Goal: Task Accomplishment & Management: Manage account settings

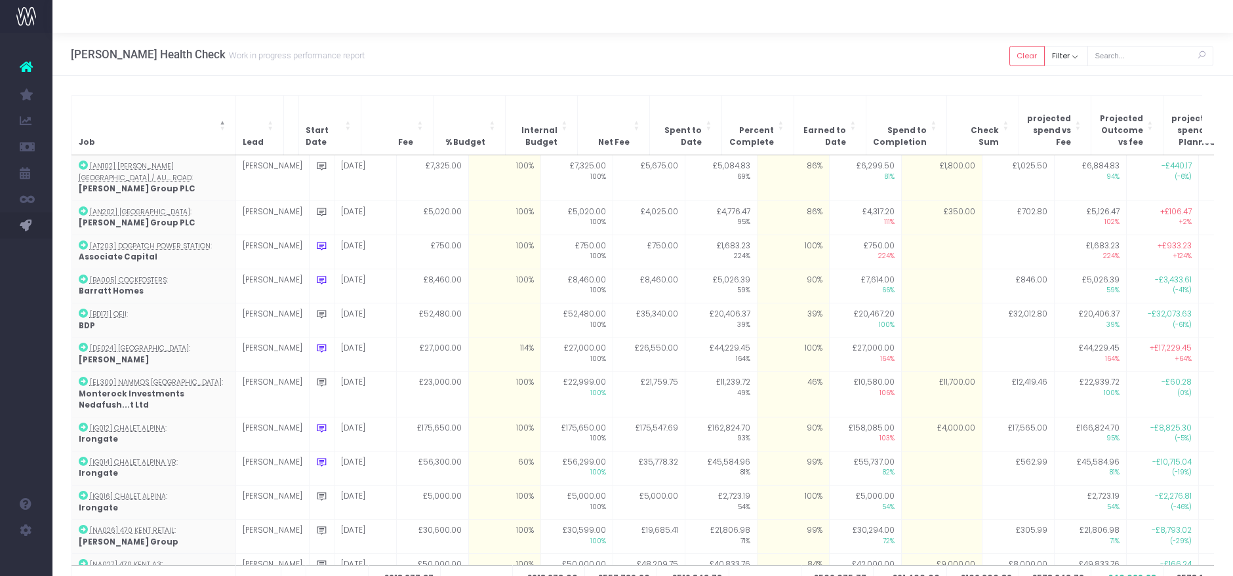
click at [997, 60] on div "Hayes Davidson Health Check Work in progress performance report Clear Filter Al…" at bounding box center [642, 54] width 1180 height 43
click at [1010, 59] on button "Clear" at bounding box center [1026, 56] width 35 height 20
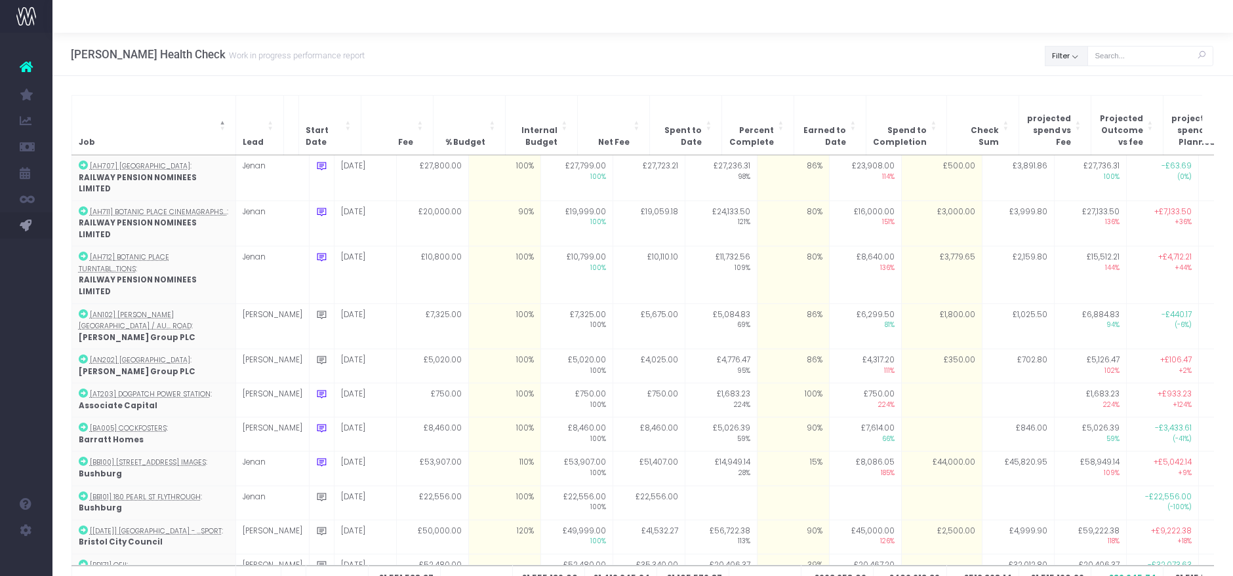
click at [1059, 63] on button "Filter" at bounding box center [1065, 56] width 43 height 20
click at [1059, 80] on span at bounding box center [1064, 85] width 12 height 12
click at [1077, 80] on input "All" at bounding box center [1081, 83] width 9 height 9
checkbox input "false"
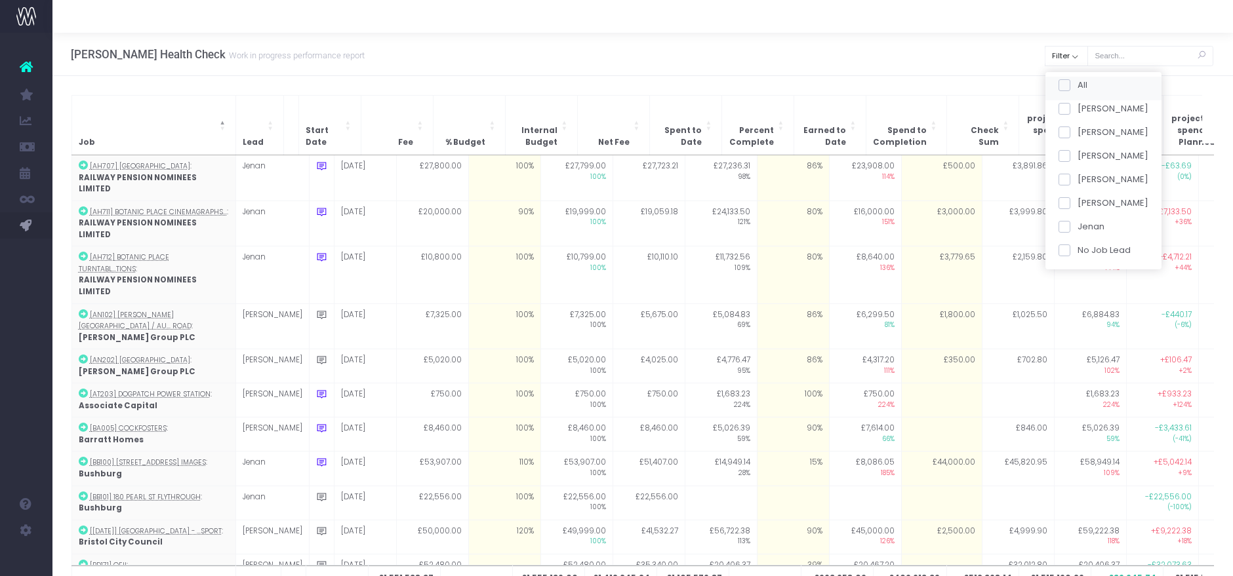
checkbox input "false"
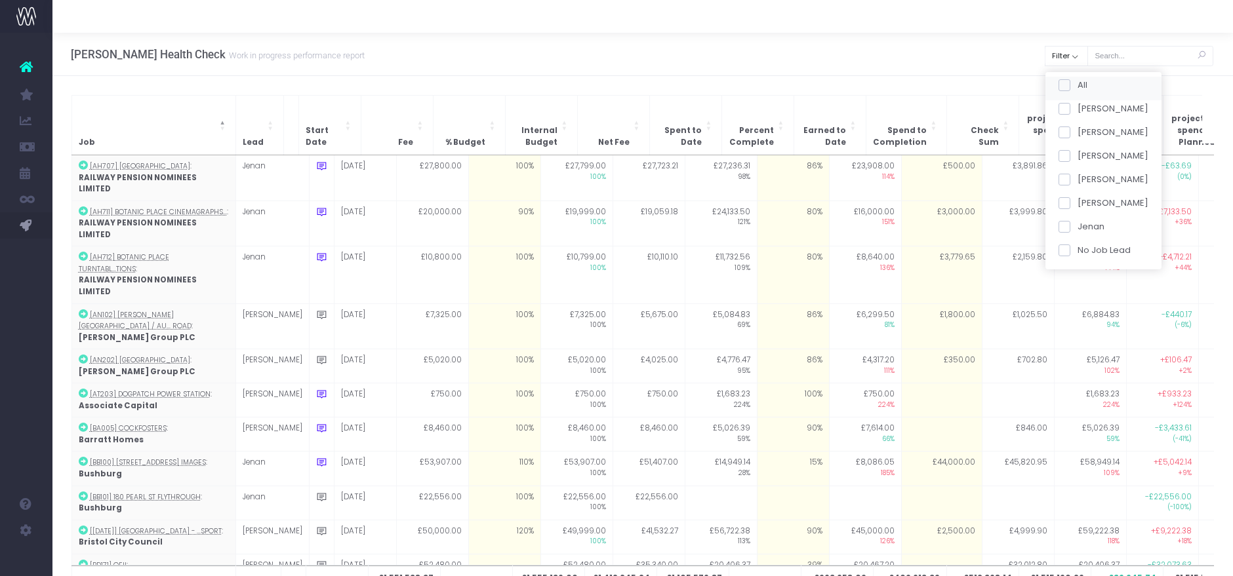
checkbox input "false"
click at [1059, 129] on span at bounding box center [1064, 133] width 12 height 12
click at [1077, 129] on input "Mikaela" at bounding box center [1081, 130] width 9 height 9
checkbox input "true"
click at [1082, 278] on button "Apply" at bounding box center [1074, 276] width 39 height 22
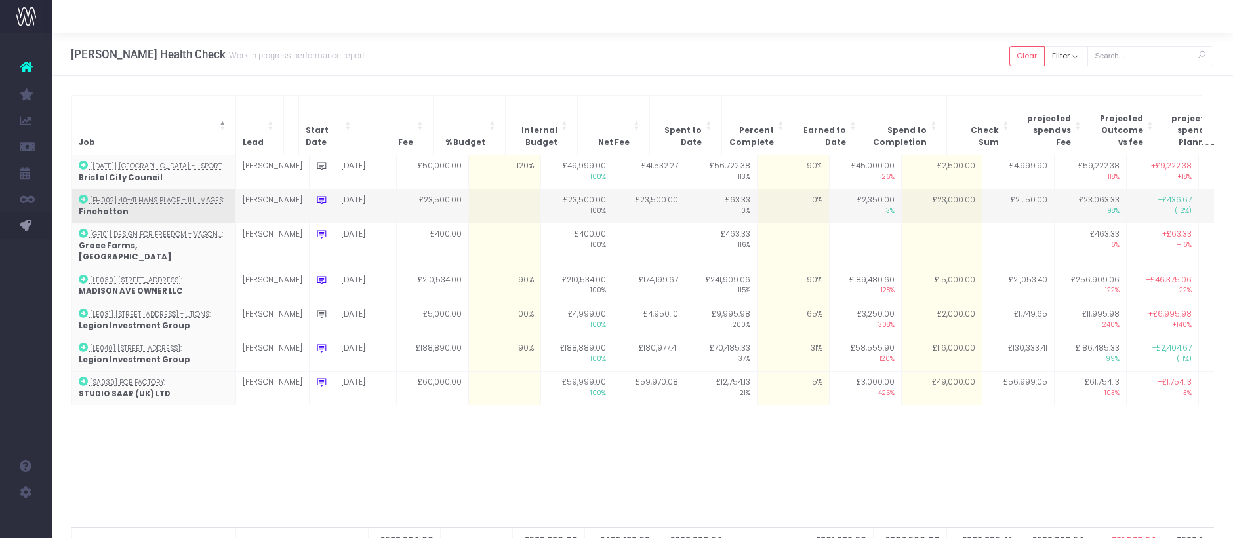
click at [316, 195] on icon at bounding box center [321, 200] width 11 height 11
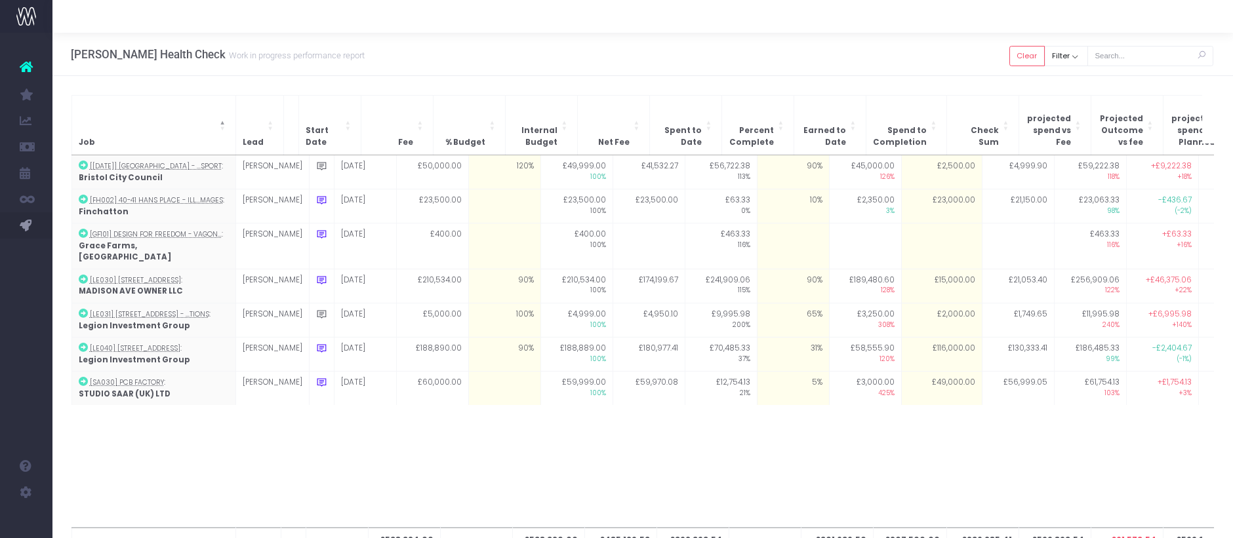
click at [502, 69] on div "Hayes Davidson Health Check Work in progress performance report Clear Filter Al…" at bounding box center [642, 54] width 1180 height 43
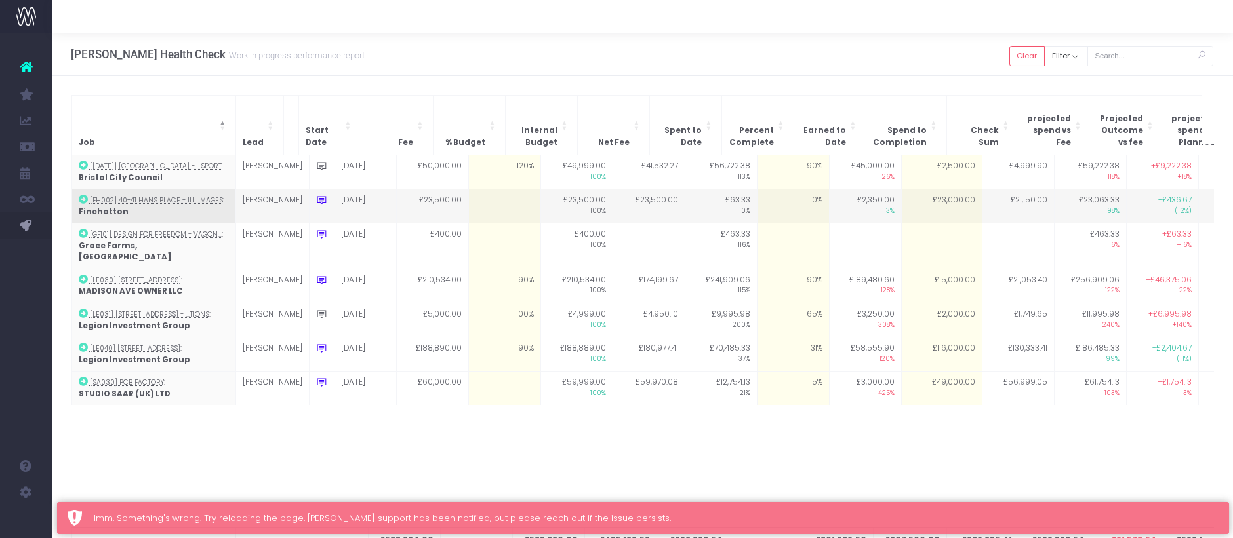
click at [316, 195] on icon at bounding box center [321, 200] width 11 height 11
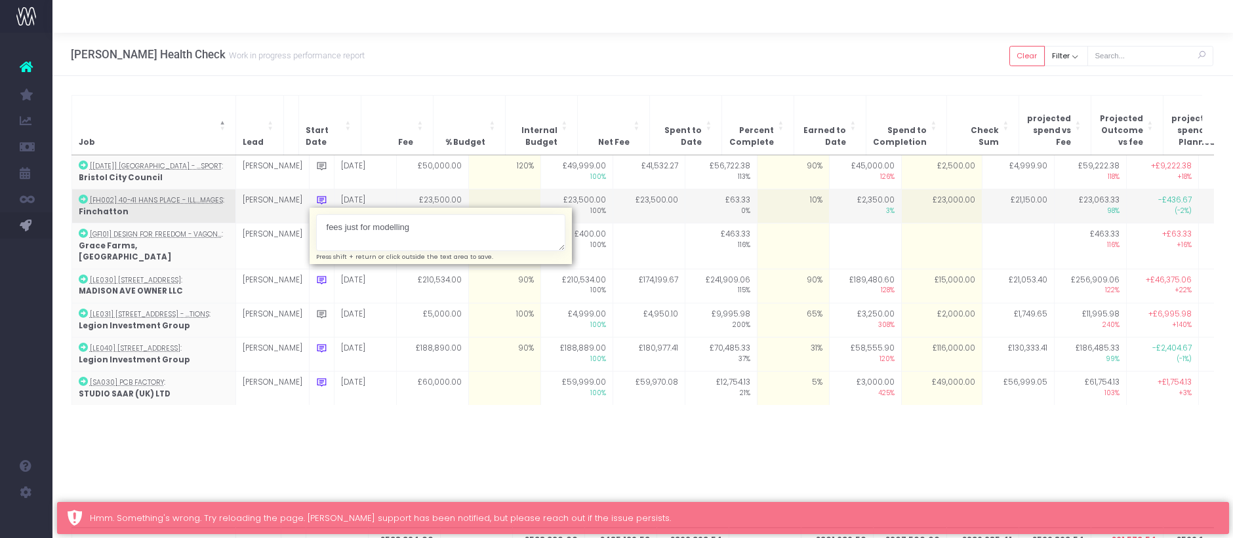
click at [416, 215] on textarea "fees just for modelling" at bounding box center [440, 232] width 249 height 37
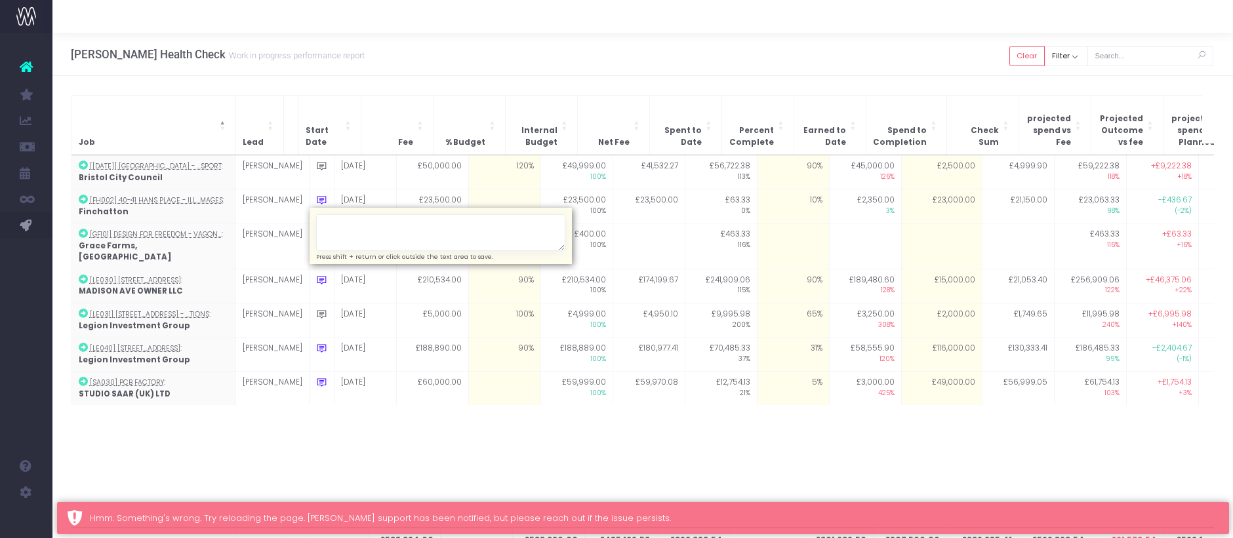
click at [474, 39] on div "Hayes Davidson Health Check Work in progress performance report Clear Filter Al…" at bounding box center [642, 54] width 1180 height 43
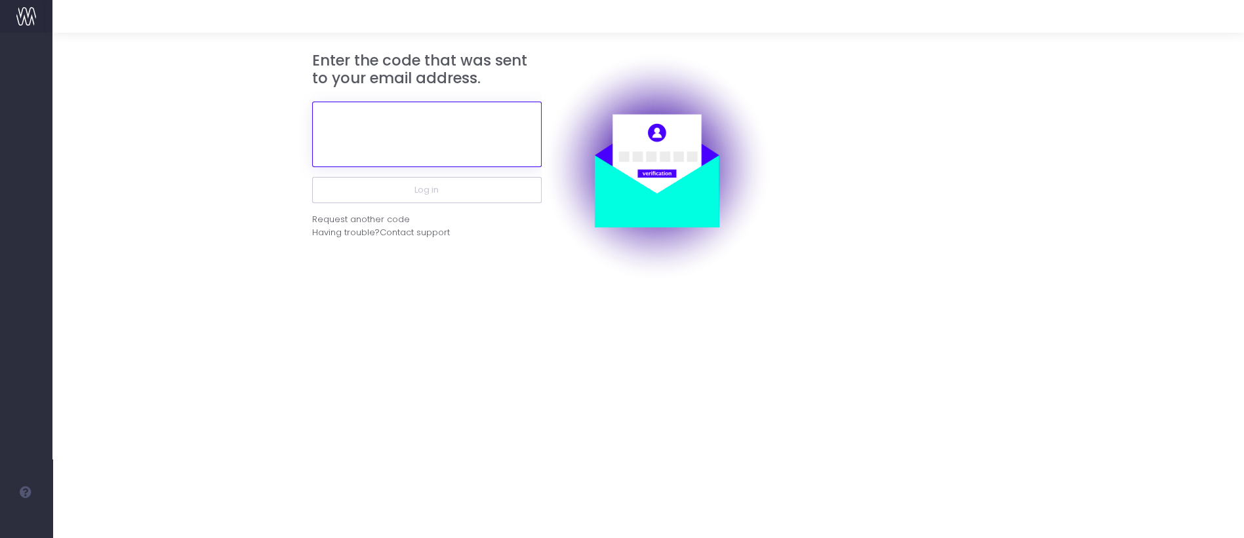
click at [474, 149] on input "text" at bounding box center [426, 135] width 229 height 66
paste input "513214"
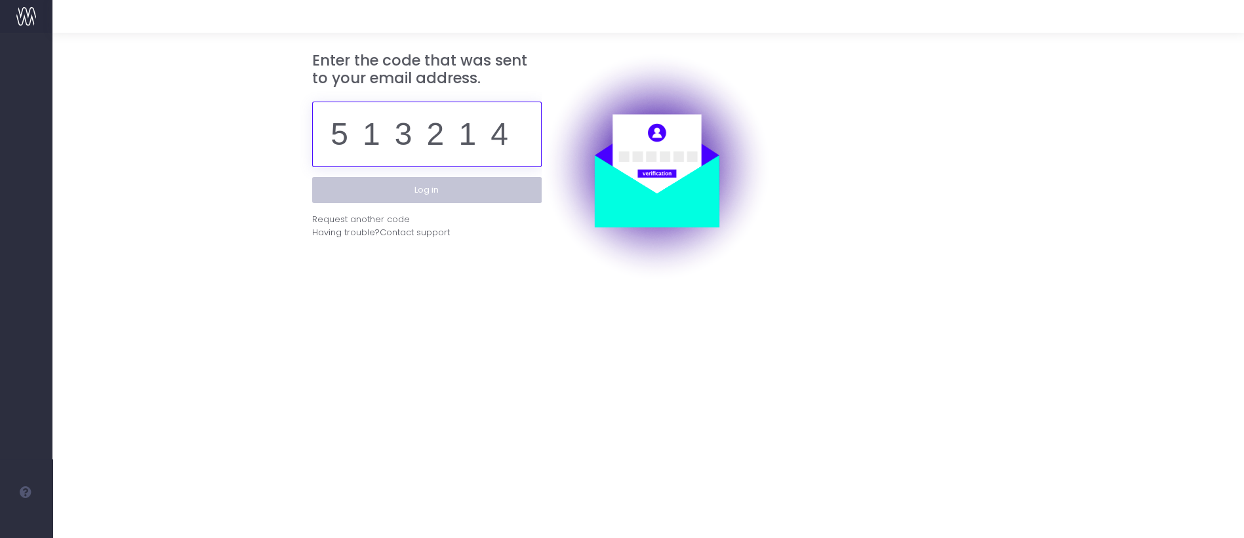
type input "513214"
click at [465, 195] on button "Log in" at bounding box center [426, 190] width 229 height 26
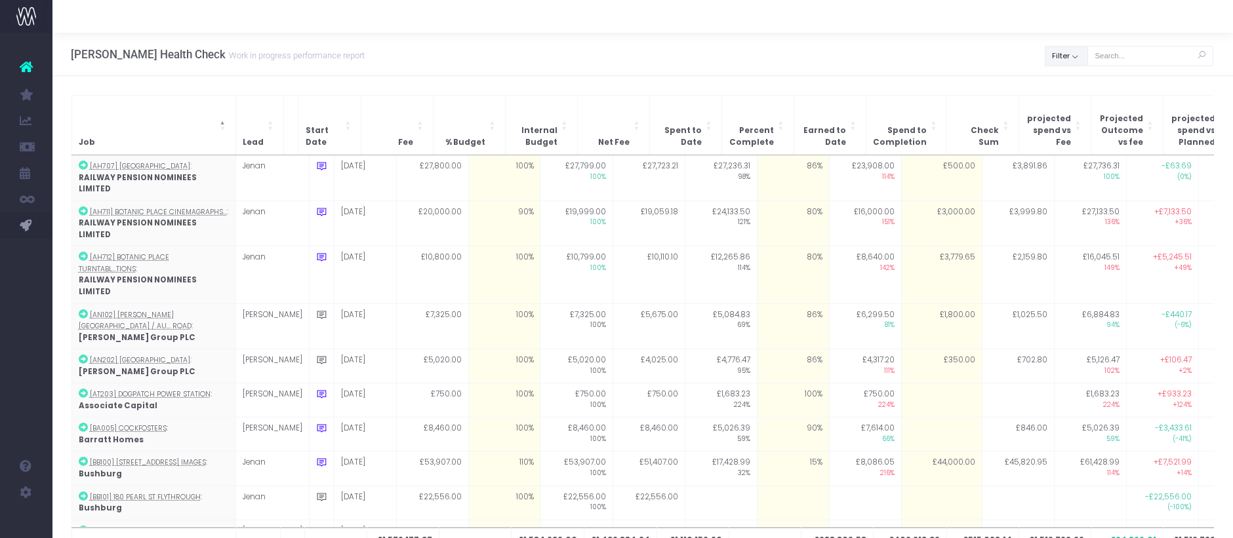
click at [1083, 63] on button "Filter" at bounding box center [1065, 56] width 43 height 20
click at [1066, 81] on span at bounding box center [1064, 85] width 12 height 12
click at [1077, 81] on input "All" at bounding box center [1081, 83] width 9 height 9
checkbox input "false"
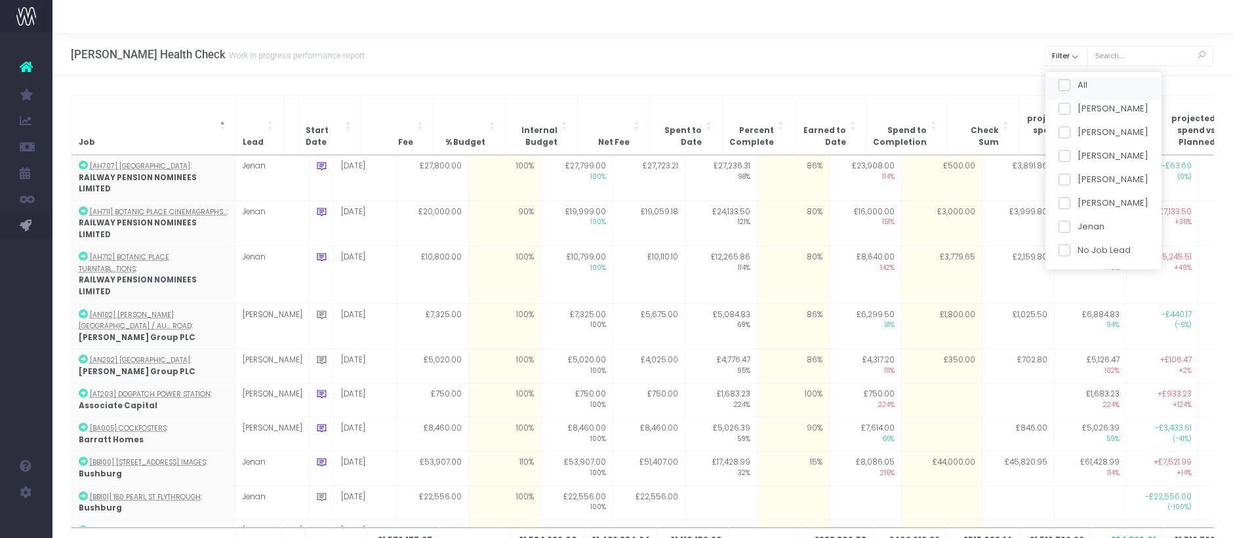
checkbox input "false"
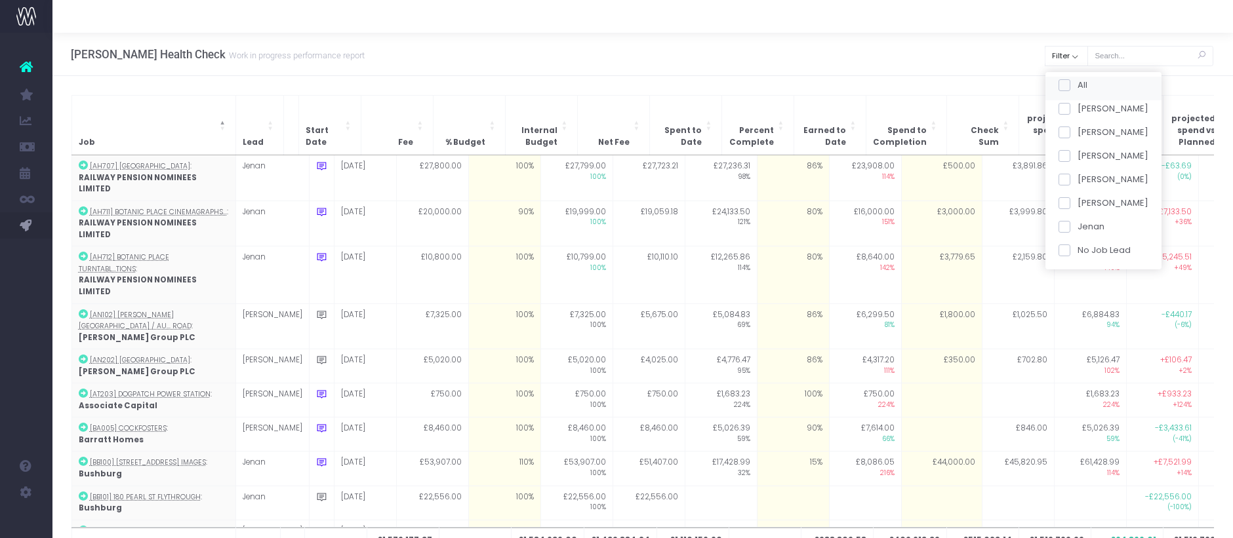
checkbox input "false"
click at [1061, 129] on span at bounding box center [1064, 133] width 12 height 12
click at [1077, 129] on input "Mikaela" at bounding box center [1081, 130] width 9 height 9
checkbox input "true"
click at [1081, 271] on button "Apply" at bounding box center [1074, 276] width 39 height 22
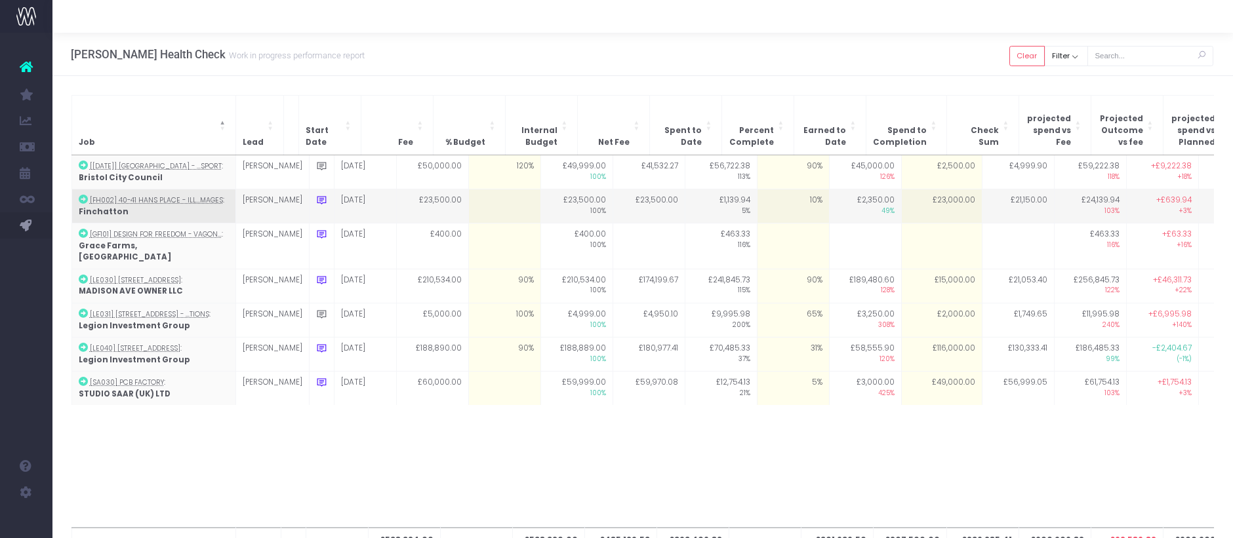
click at [316, 195] on icon at bounding box center [321, 200] width 11 height 11
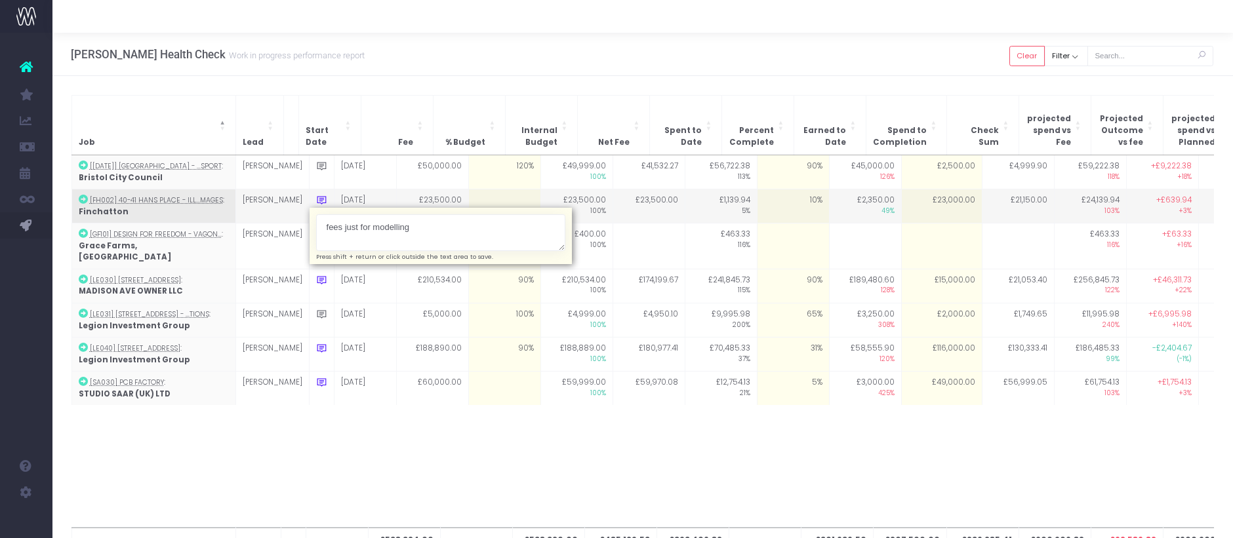
click at [328, 214] on textarea "fees just for modelling" at bounding box center [440, 232] width 249 height 37
type textarea "feefor modelling"
click at [328, 214] on textarea "fees just for modelling" at bounding box center [440, 232] width 249 height 37
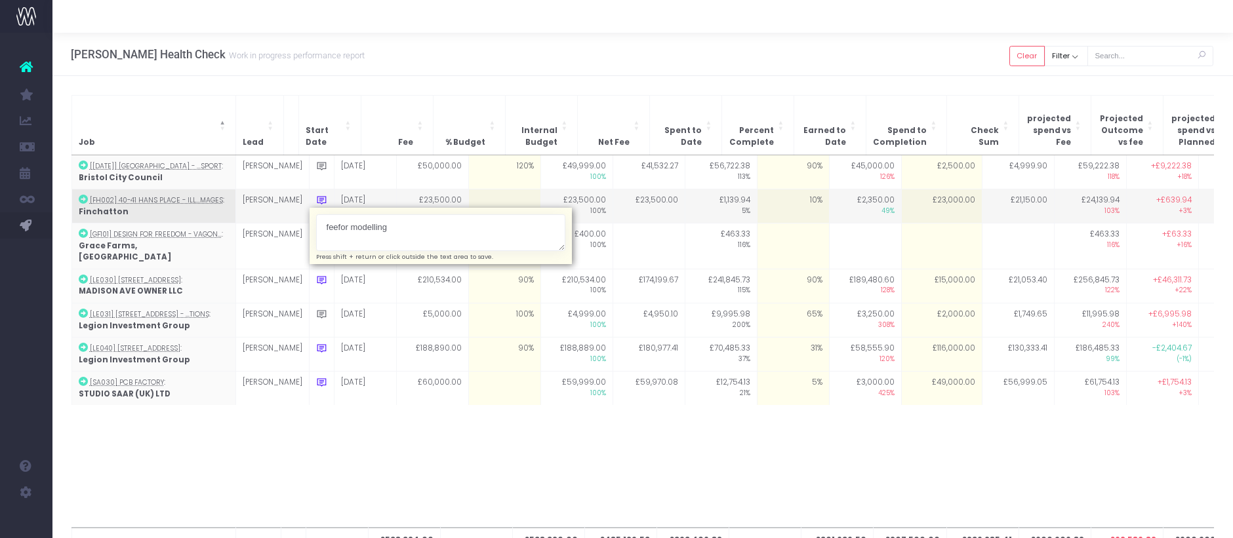
click at [328, 214] on textarea "fees just for modelling" at bounding box center [440, 232] width 249 height 37
click at [467, 218] on textarea "fees just for modelling" at bounding box center [440, 232] width 249 height 37
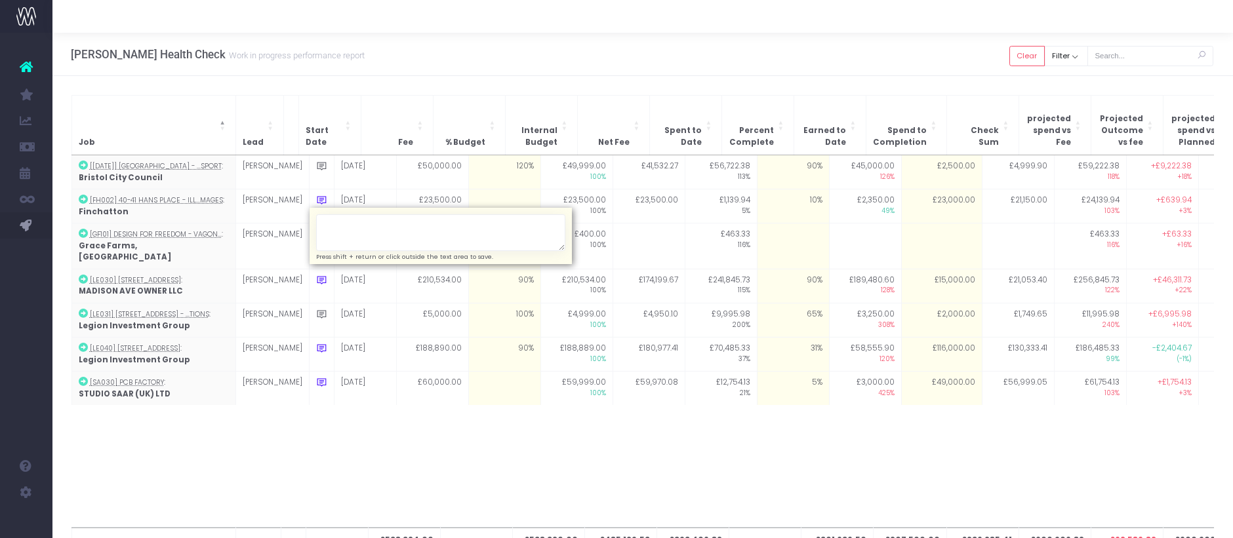
click at [509, 86] on div "Job Lead Start Date Fee % Budget Internal Budget Net Fee Spent to Date Percent …" at bounding box center [642, 335] width 1180 height 519
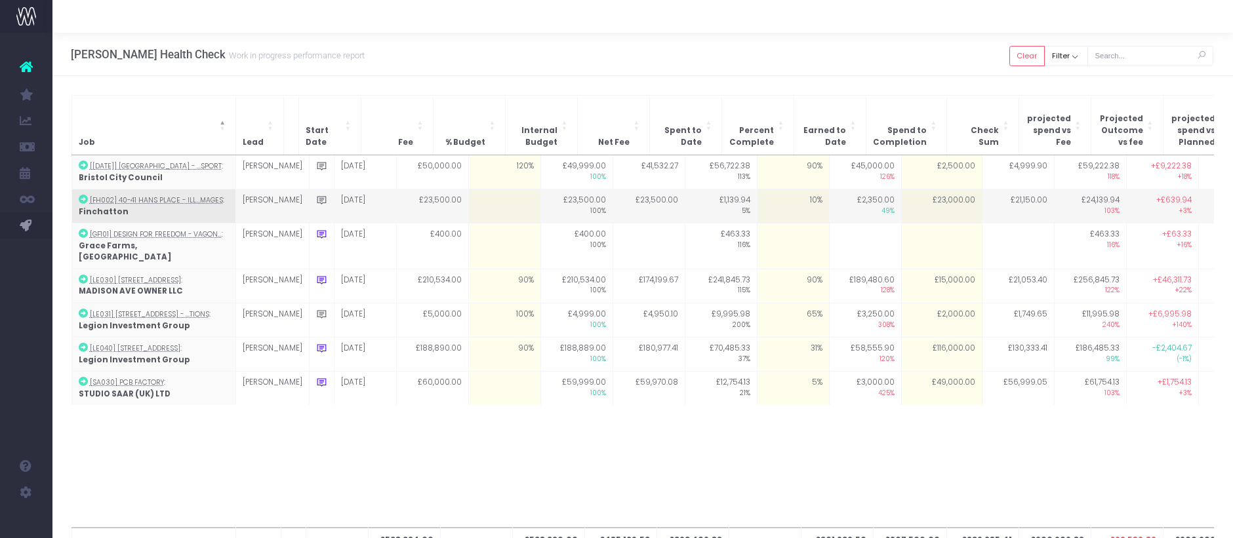
click at [309, 189] on td at bounding box center [321, 206] width 25 height 34
click at [316, 195] on icon at bounding box center [321, 200] width 11 height 11
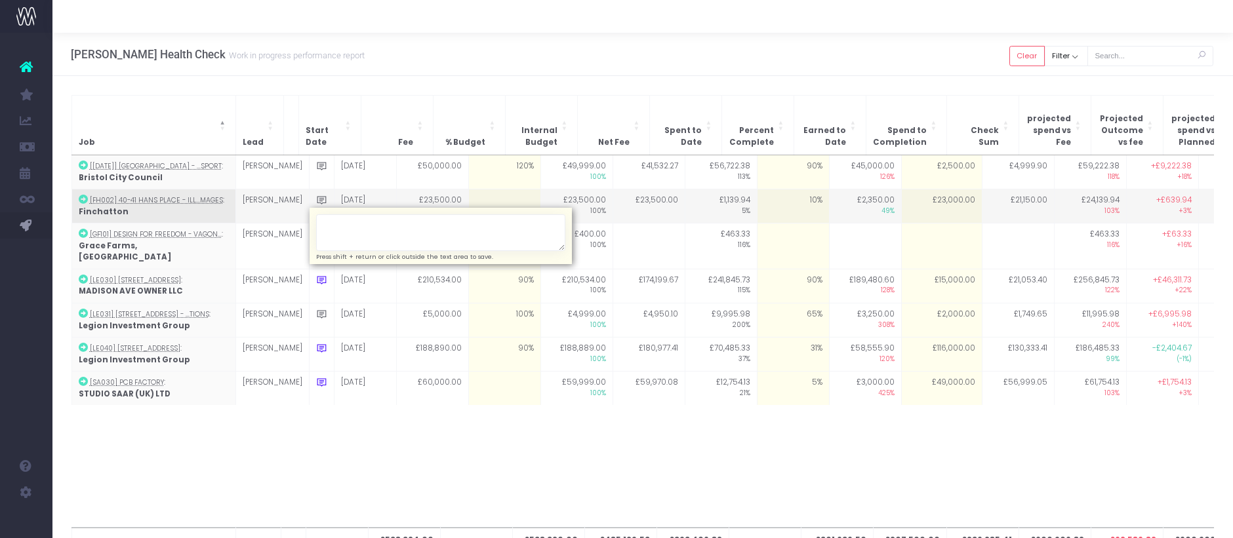
click at [316, 214] on textarea at bounding box center [440, 232] width 249 height 37
type textarea "Client call on Thursday, if client seems confident in scope we can look to adva…"
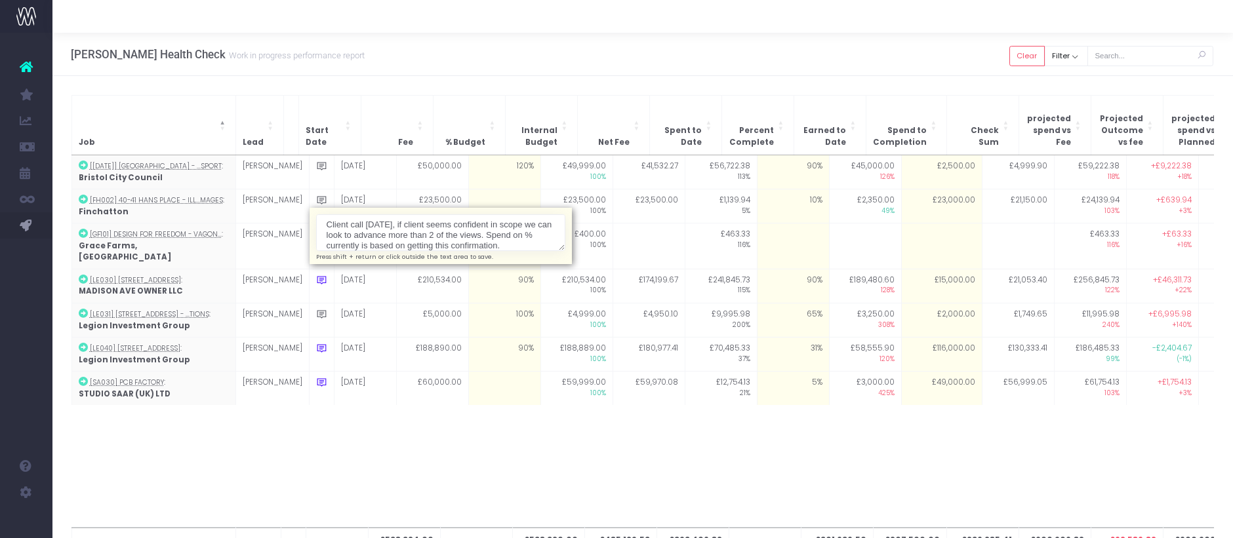
click at [669, 52] on div "Hayes Davidson Health Check Work in progress performance report Clear Filter Al…" at bounding box center [642, 54] width 1180 height 43
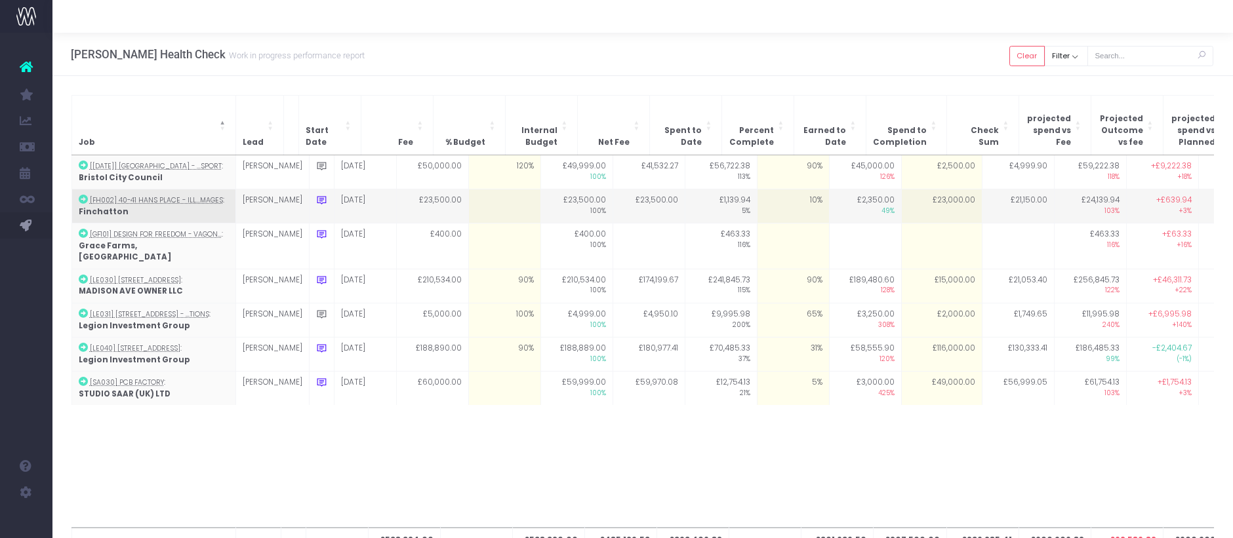
click at [468, 189] on td at bounding box center [504, 206] width 72 height 34
type input "100"
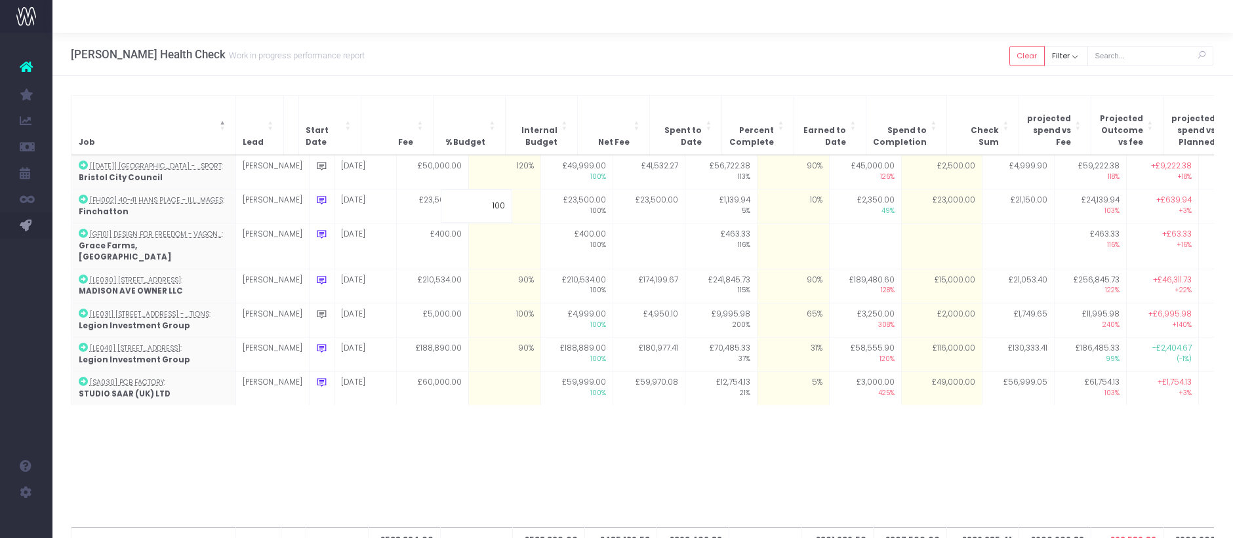
click at [513, 78] on div "Job Lead Start Date Fee % Budget Internal Budget Net Fee Spent to Date Percent …" at bounding box center [642, 335] width 1180 height 519
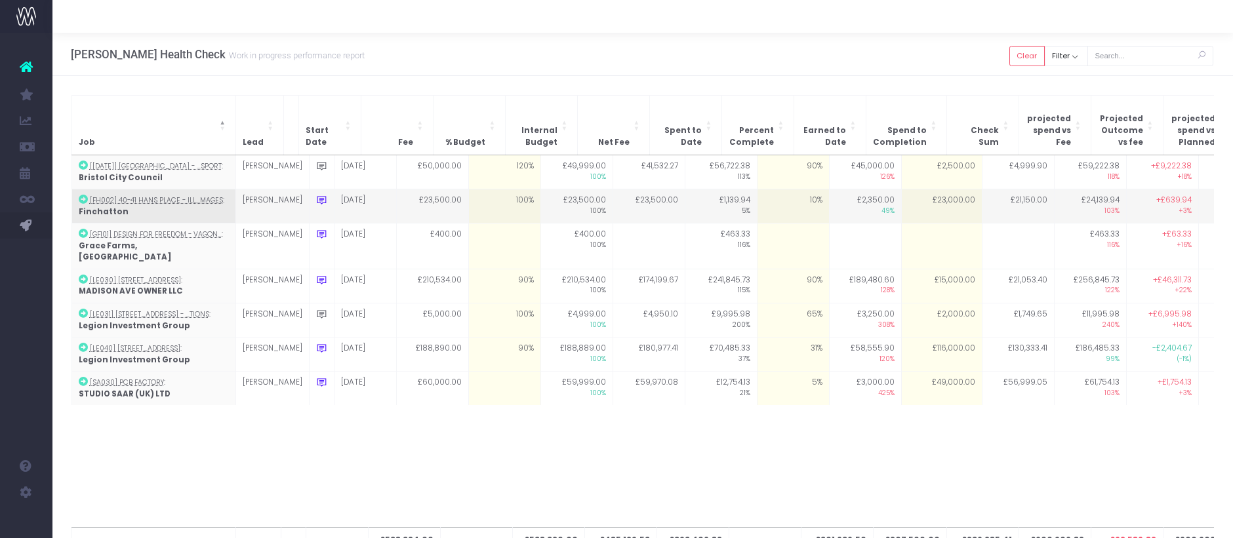
click at [309, 189] on td at bounding box center [321, 206] width 25 height 34
click at [316, 195] on icon at bounding box center [321, 200] width 11 height 11
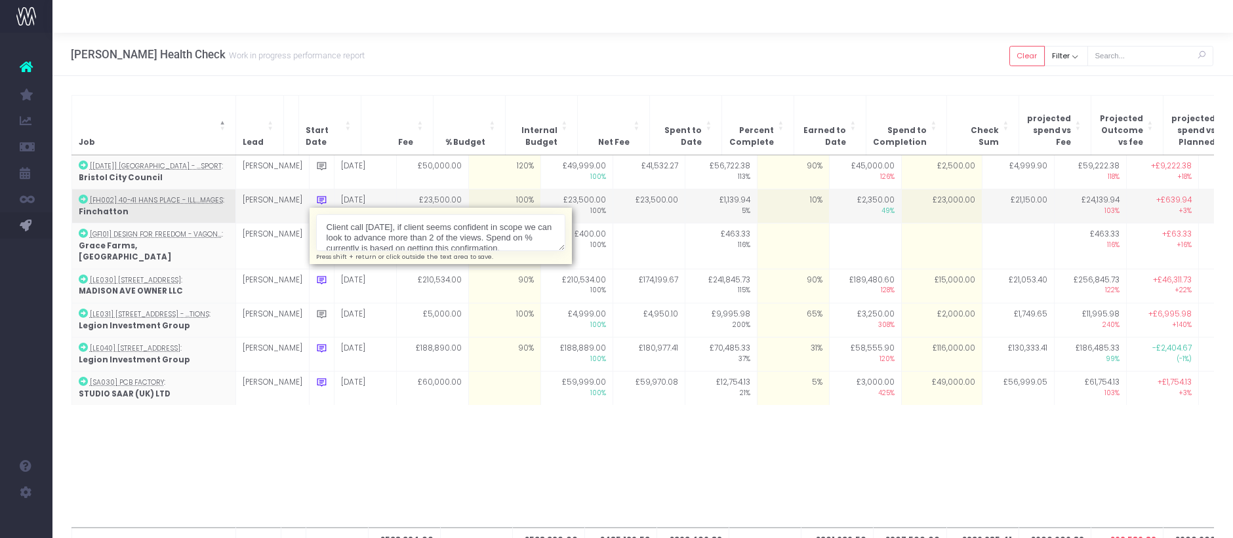
click at [316, 214] on textarea "Client call on Thursday, if client seems confident in scope we can look to adva…" at bounding box center [440, 232] width 249 height 37
type textarea "Client call on Thursday, if client seems confident in scope we can look to adva…"
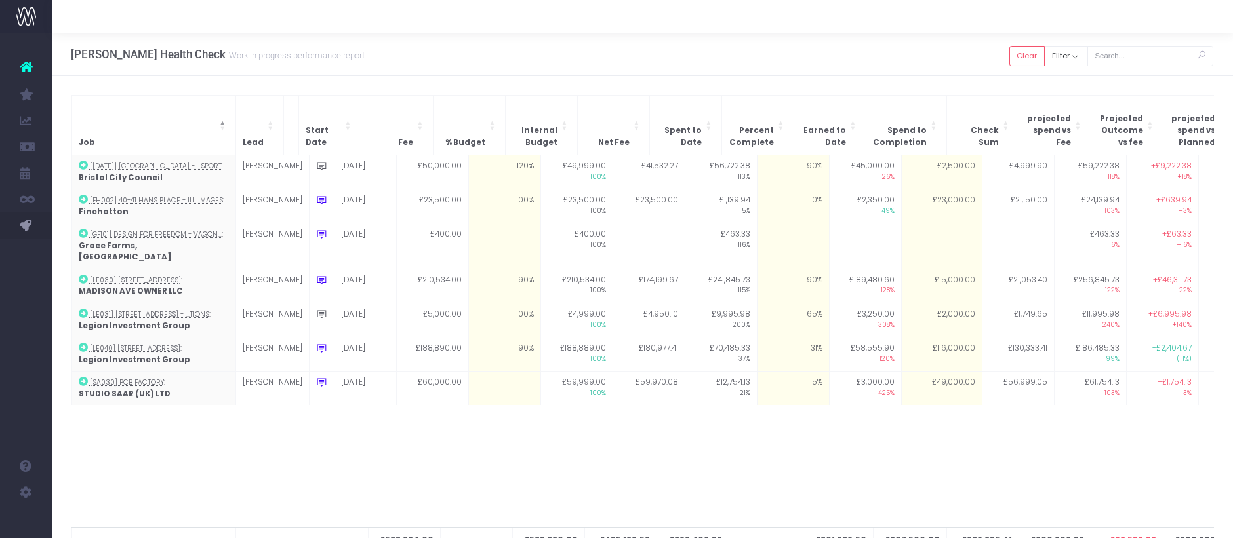
click at [637, 28] on div at bounding box center [642, 16] width 1180 height 33
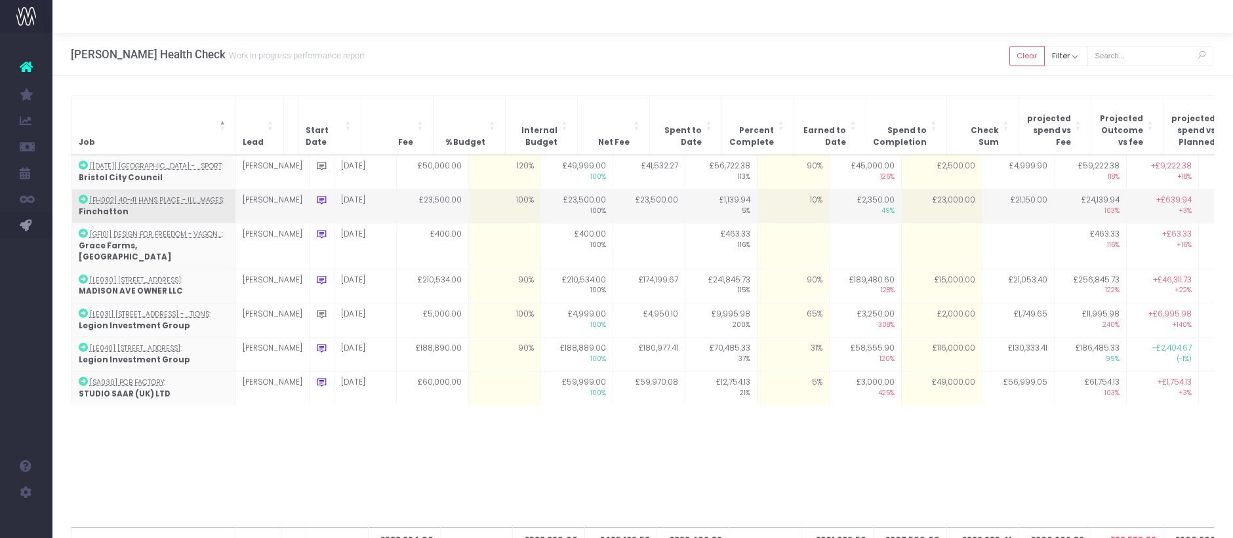
click at [468, 195] on td "100%" at bounding box center [504, 206] width 72 height 34
type input "100"
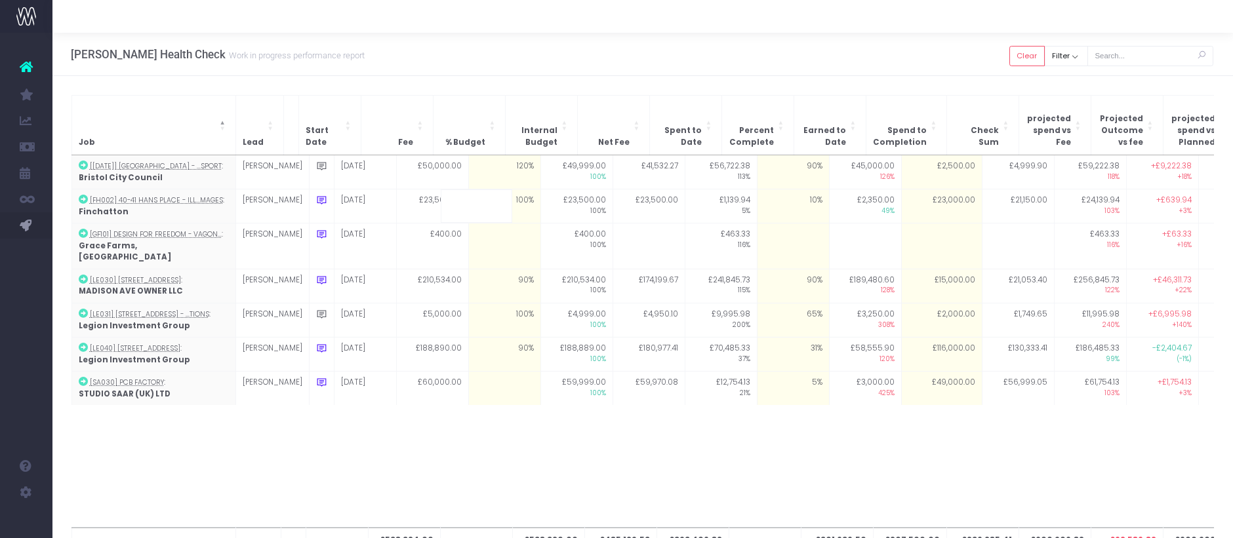
click at [517, 71] on div "Hayes Davidson Health Check Work in progress performance report Clear Filter Al…" at bounding box center [642, 54] width 1180 height 43
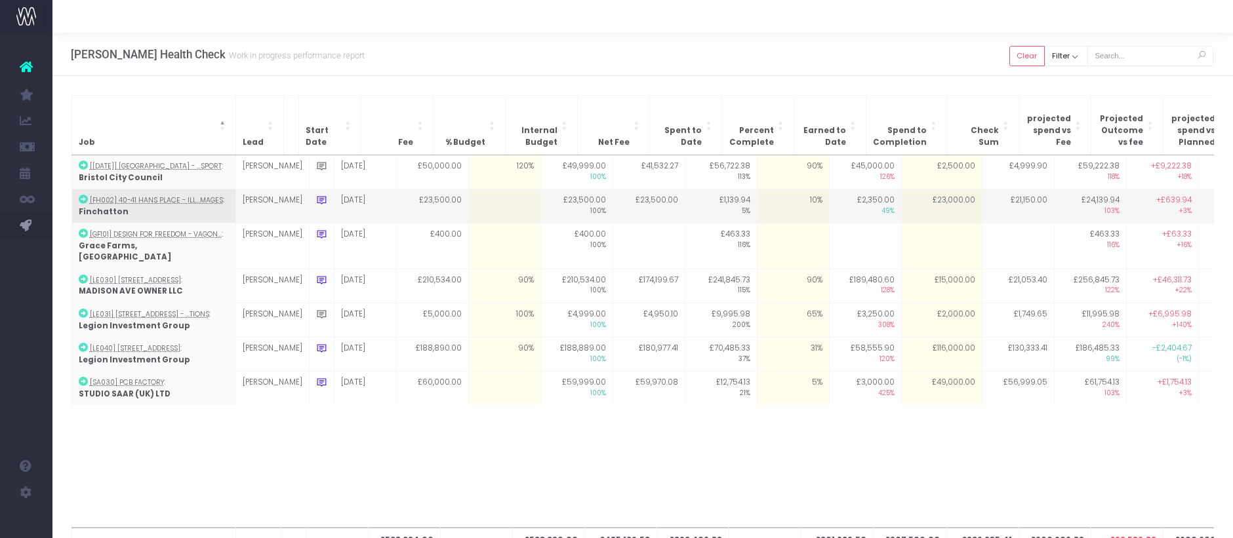
click at [316, 195] on icon at bounding box center [321, 200] width 11 height 11
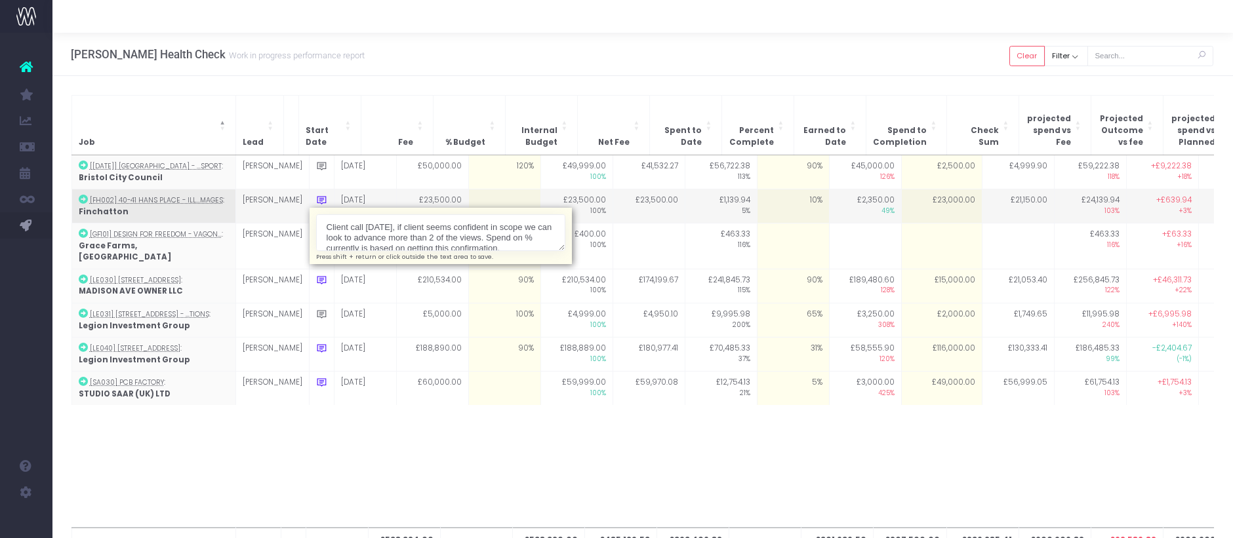
click at [316, 217] on textarea "Client call on Thursday, if client seems confident in scope we can look to adva…" at bounding box center [440, 232] width 249 height 37
click at [316, 215] on textarea "Client call on Thursday, if client seems confident in scope we can look to adva…" at bounding box center [440, 232] width 249 height 37
click at [316, 229] on textarea "Client call on Thursday, if client seems confident in scope we can look to adva…" at bounding box center [440, 232] width 249 height 37
click at [380, 228] on textarea "Client call on Thursday, if client seems confident in scope we can look to adva…" at bounding box center [440, 232] width 249 height 37
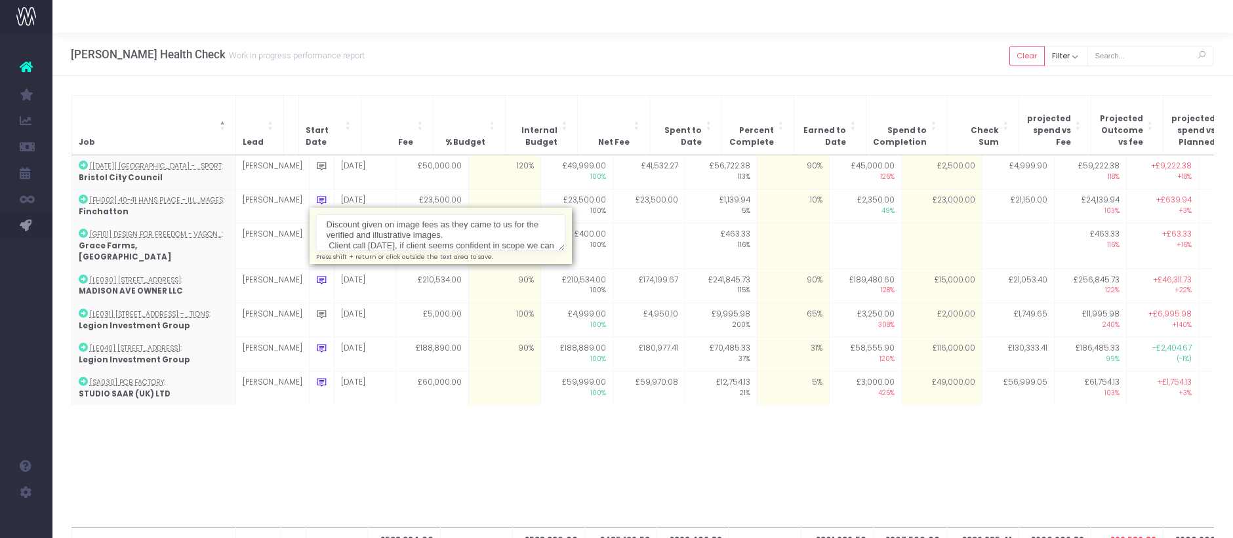
type textarea "Discount given on image fees as they came to us for the verified and illustrati…"
click at [525, 75] on div "Hayes Davidson Health Check Work in progress performance report Clear Filter Al…" at bounding box center [642, 54] width 1180 height 43
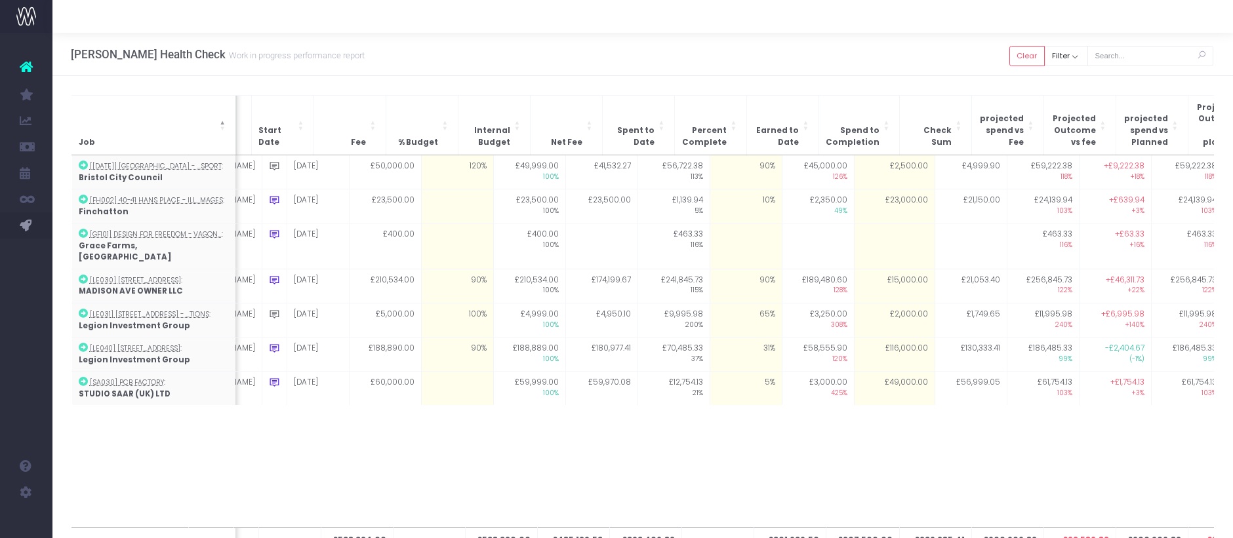
scroll to position [0, 78]
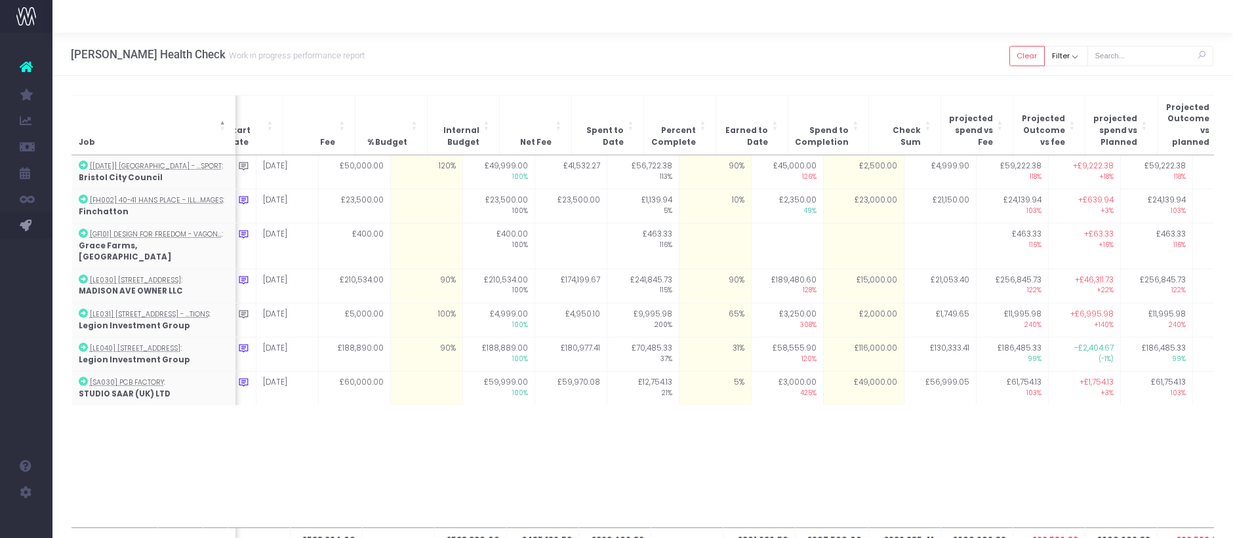
drag, startPoint x: 332, startPoint y: 426, endPoint x: 348, endPoint y: 479, distance: 55.6
click at [332, 426] on div "£538,324.00 £538,320.00 £485,129.53 £393,406.82 £301,636.50 £207,500.00 £236,28…" at bounding box center [642, 341] width 1143 height 372
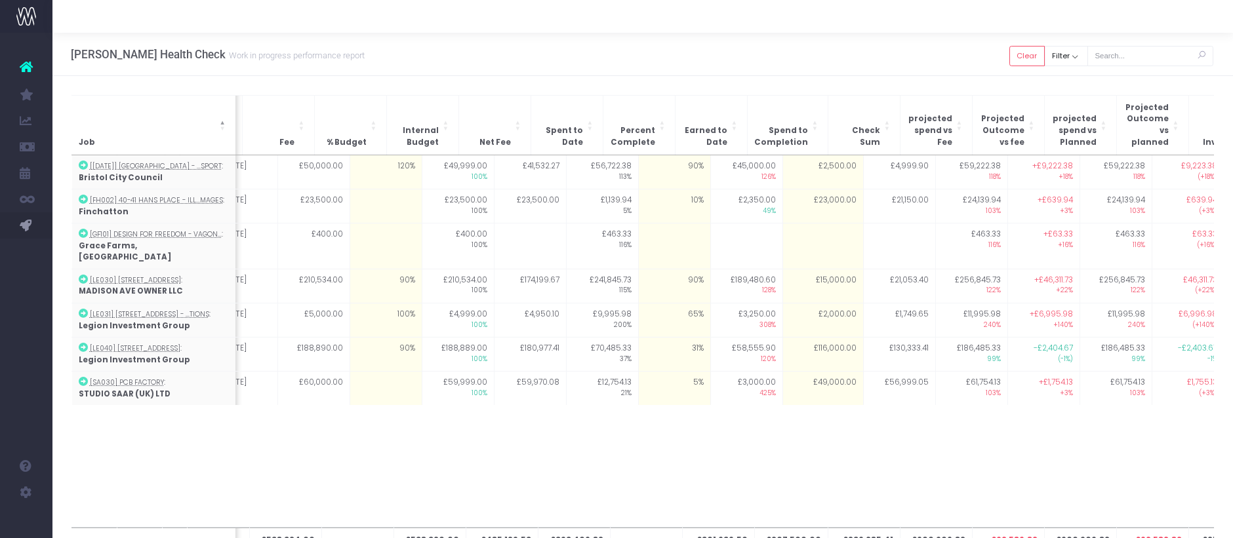
scroll to position [0, 122]
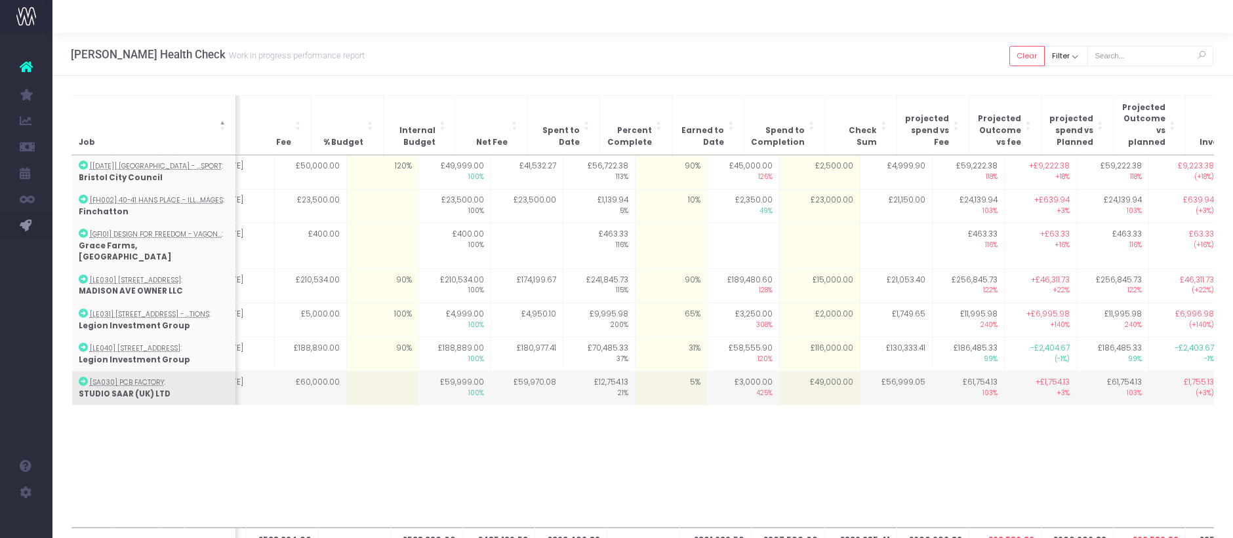
click at [804, 372] on td "£49,000.00" at bounding box center [819, 389] width 81 height 34
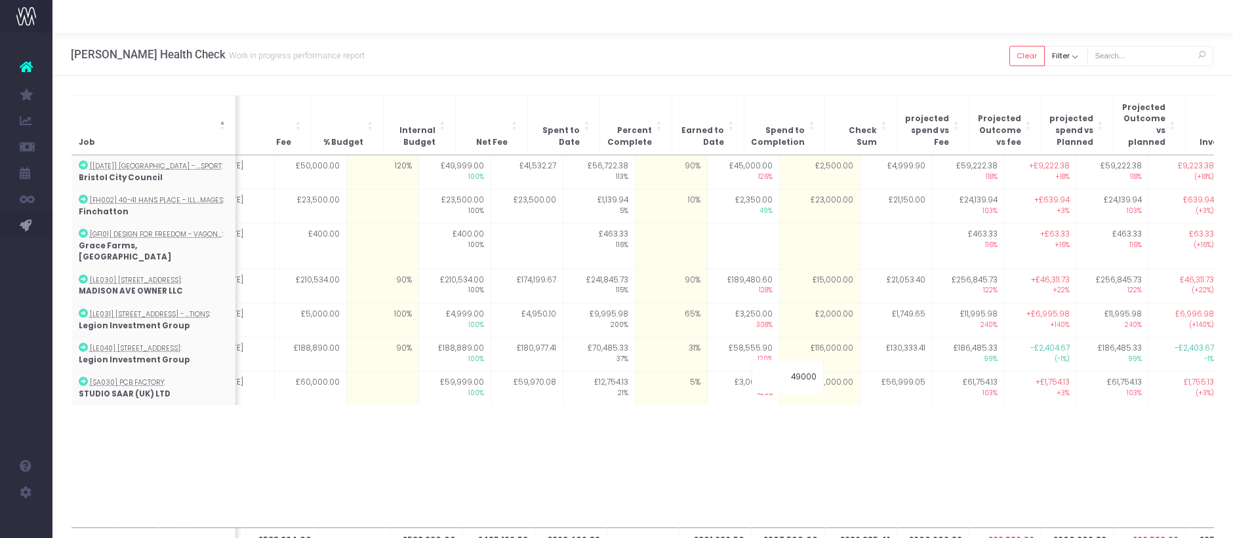
click at [806, 416] on div "£538,324.00 £538,320.00 £485,129.53 £393,406.82 £301,636.50 £207,500.00 £236,28…" at bounding box center [642, 341] width 1143 height 372
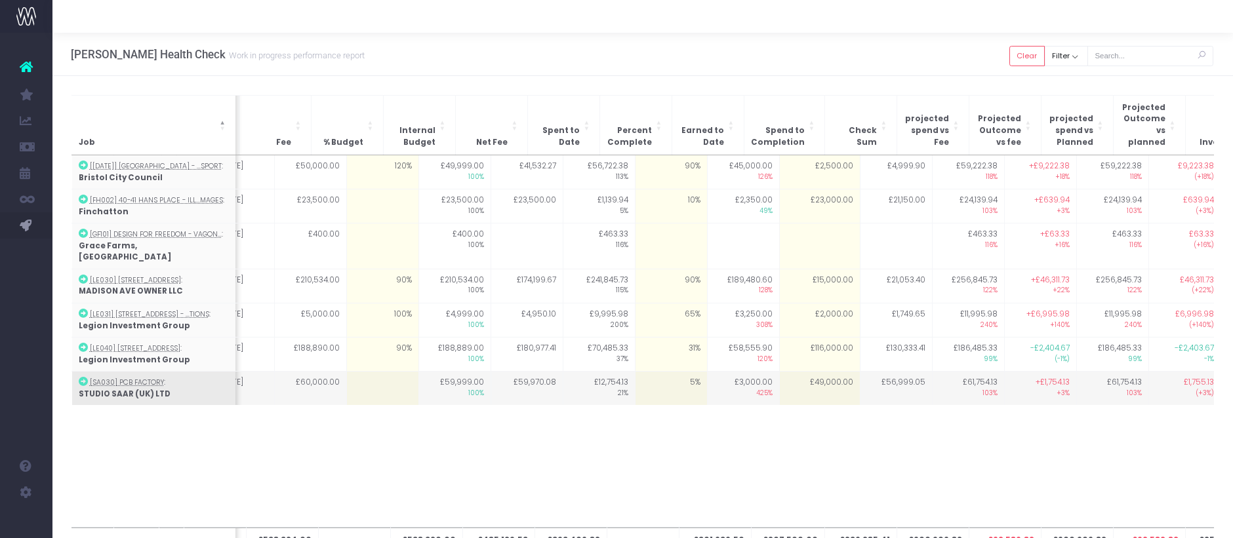
click at [789, 372] on td "£49,000.00" at bounding box center [819, 389] width 81 height 34
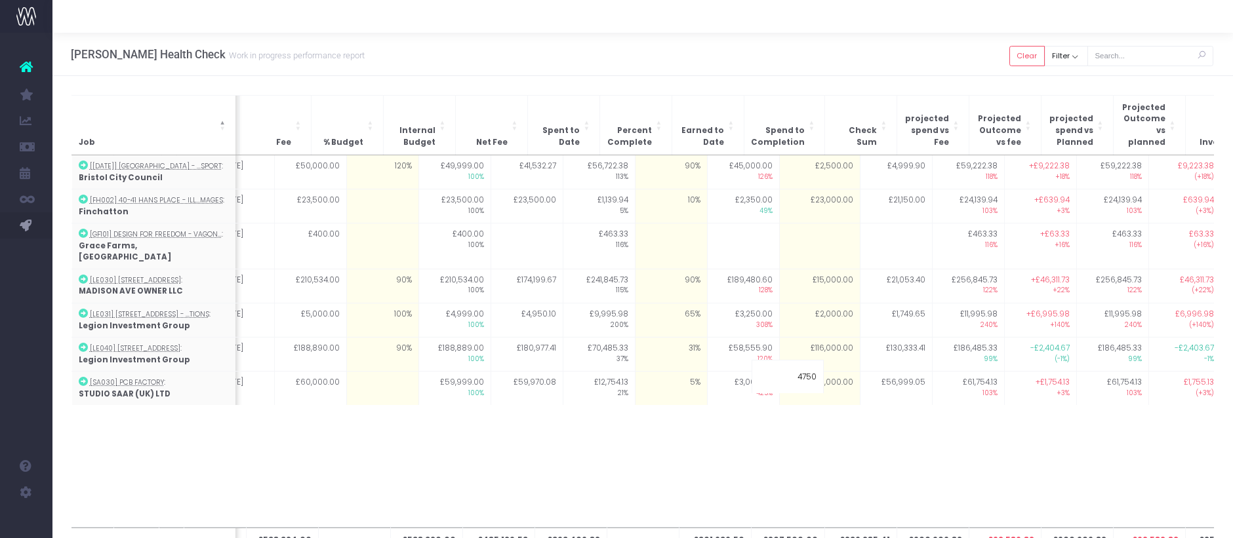
type input "47500"
click at [803, 424] on div "£538,324.00 £538,320.00 £485,129.53 £393,406.82 £301,636.50 £207,500.00 £236,28…" at bounding box center [642, 341] width 1143 height 372
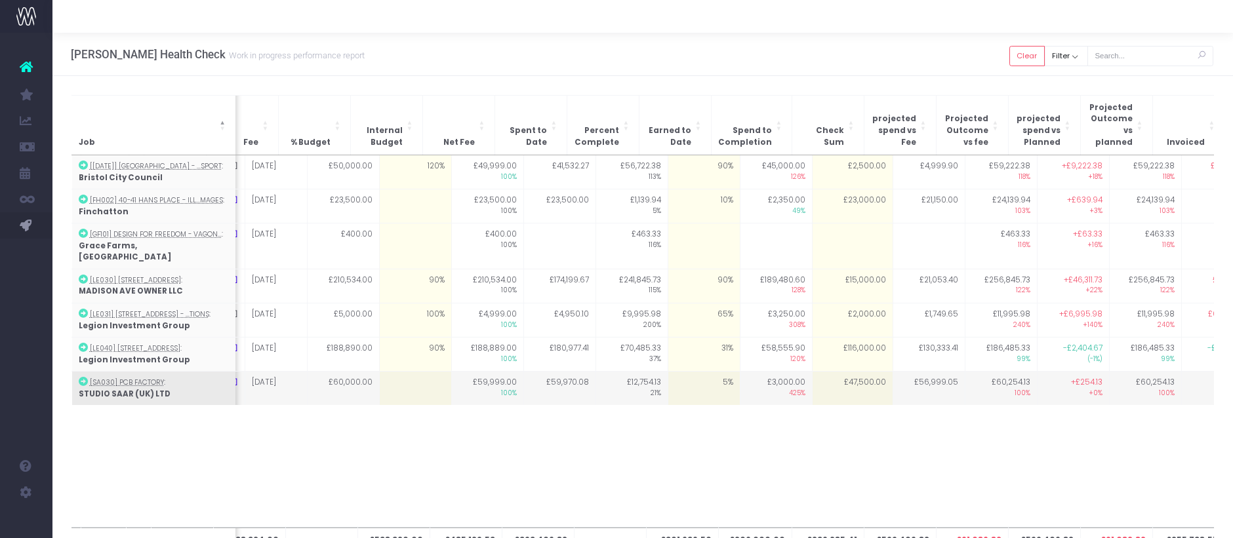
scroll to position [0, 89]
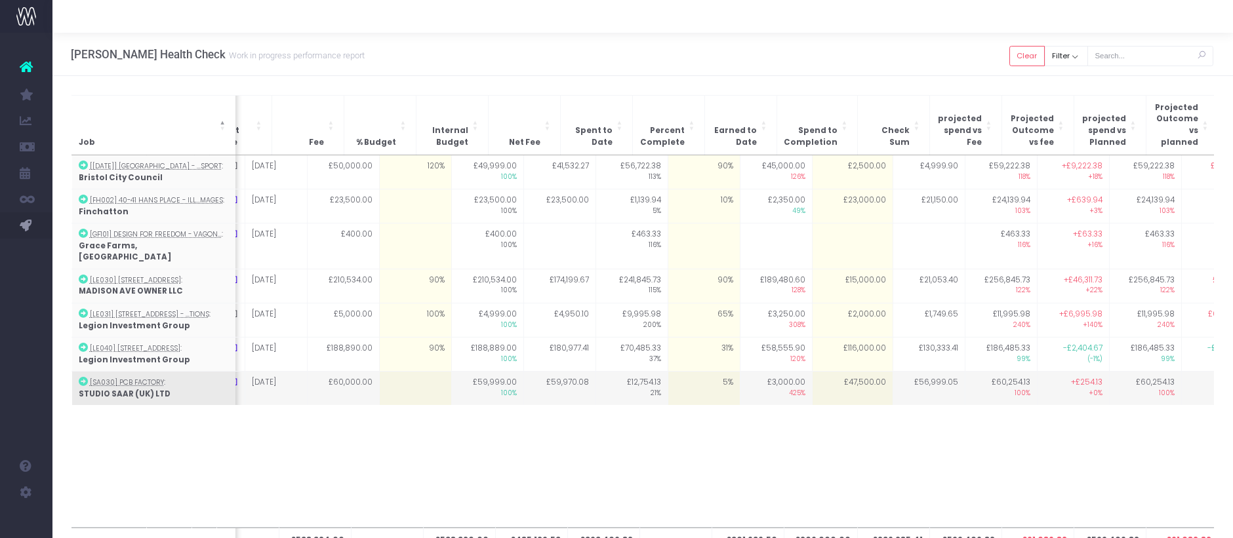
click at [667, 372] on td "5%" at bounding box center [703, 389] width 72 height 34
type input "19"
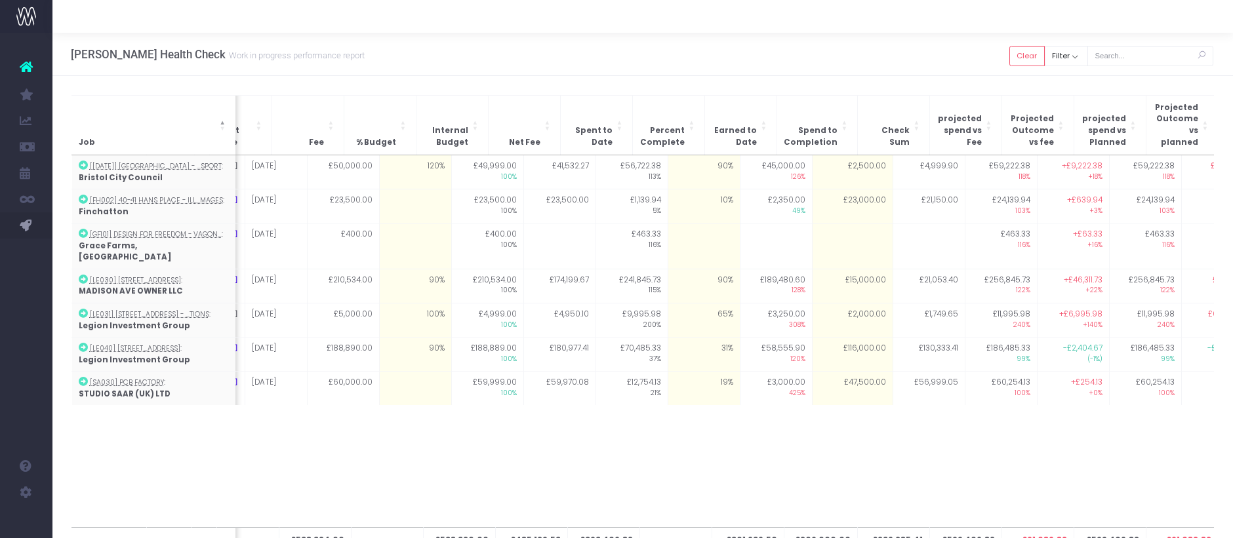
click at [745, 399] on div "£538,324.00 £538,320.00 £485,129.53 £393,406.82 £301,636.50 £206,000.00 £236,28…" at bounding box center [642, 341] width 1143 height 372
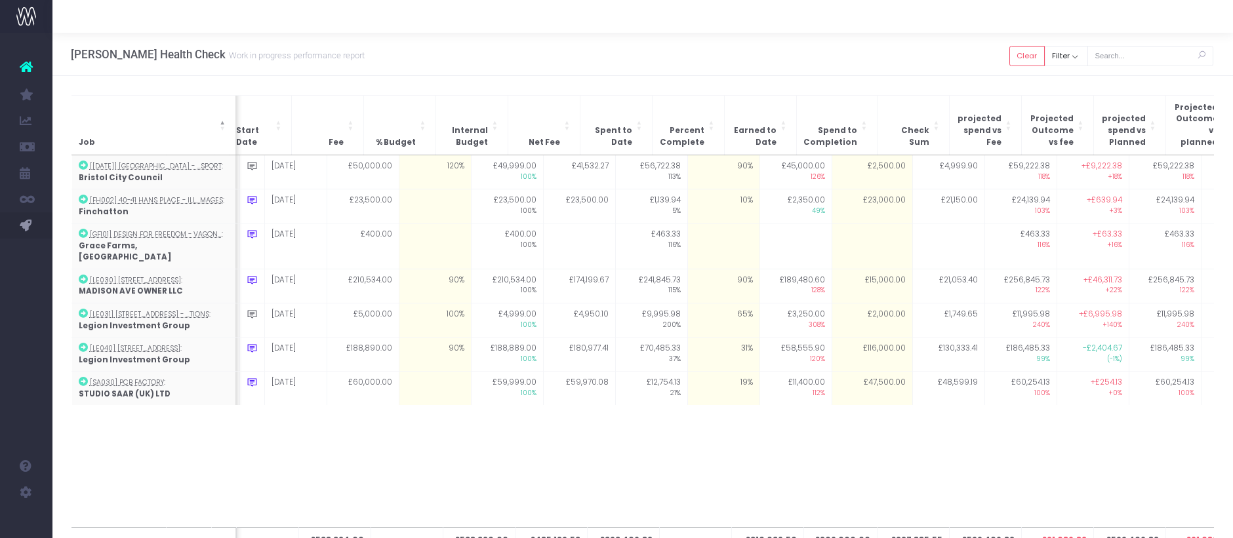
scroll to position [0, 105]
